Goal: Obtain resource: Download file/media

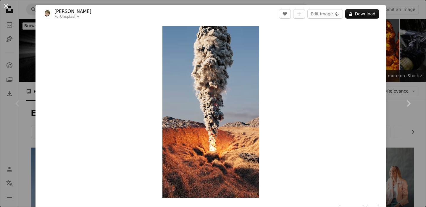
scroll to position [89, 0]
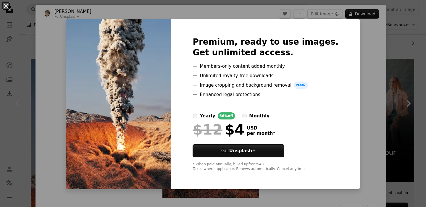
click at [86, 86] on img at bounding box center [118, 104] width 105 height 170
drag, startPoint x: 141, startPoint y: 91, endPoint x: 130, endPoint y: 91, distance: 10.4
click at [130, 91] on img at bounding box center [118, 104] width 105 height 170
click at [356, 43] on div "An X shape Premium, ready to use images. Get unlimited access. A plus sign Memb…" at bounding box center [213, 103] width 426 height 207
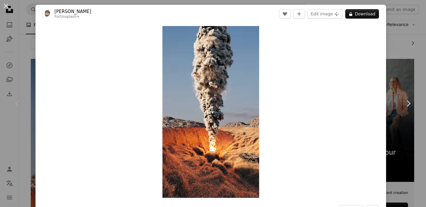
click at [30, 123] on div "Chevron left" at bounding box center [18, 103] width 36 height 57
click at [302, 15] on icon "A plus sign" at bounding box center [299, 14] width 5 height 5
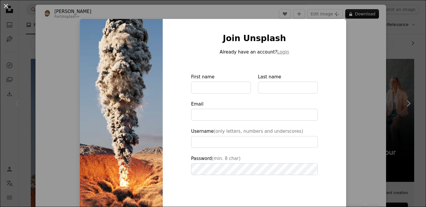
click at [359, 80] on div "An X shape Join Unsplash Already have an account? Login First name Last name Em…" at bounding box center [213, 103] width 426 height 207
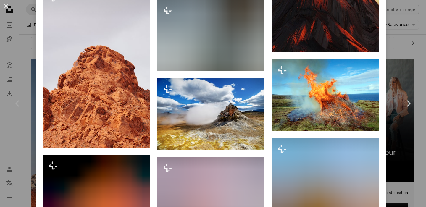
scroll to position [2633, 0]
